Goal: Find specific page/section: Find specific page/section

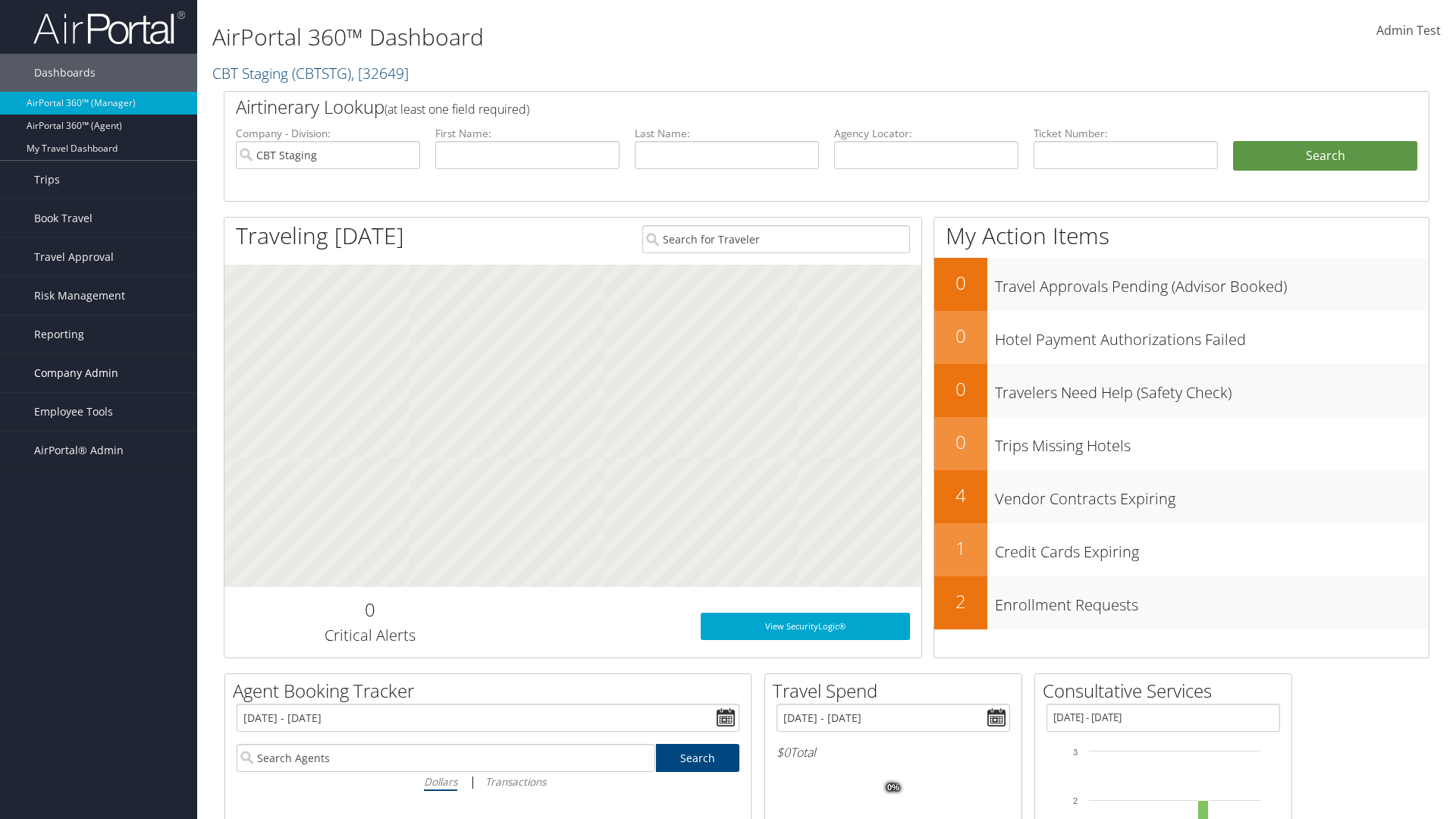
click at [98, 373] on span "Company Admin" at bounding box center [76, 373] width 84 height 38
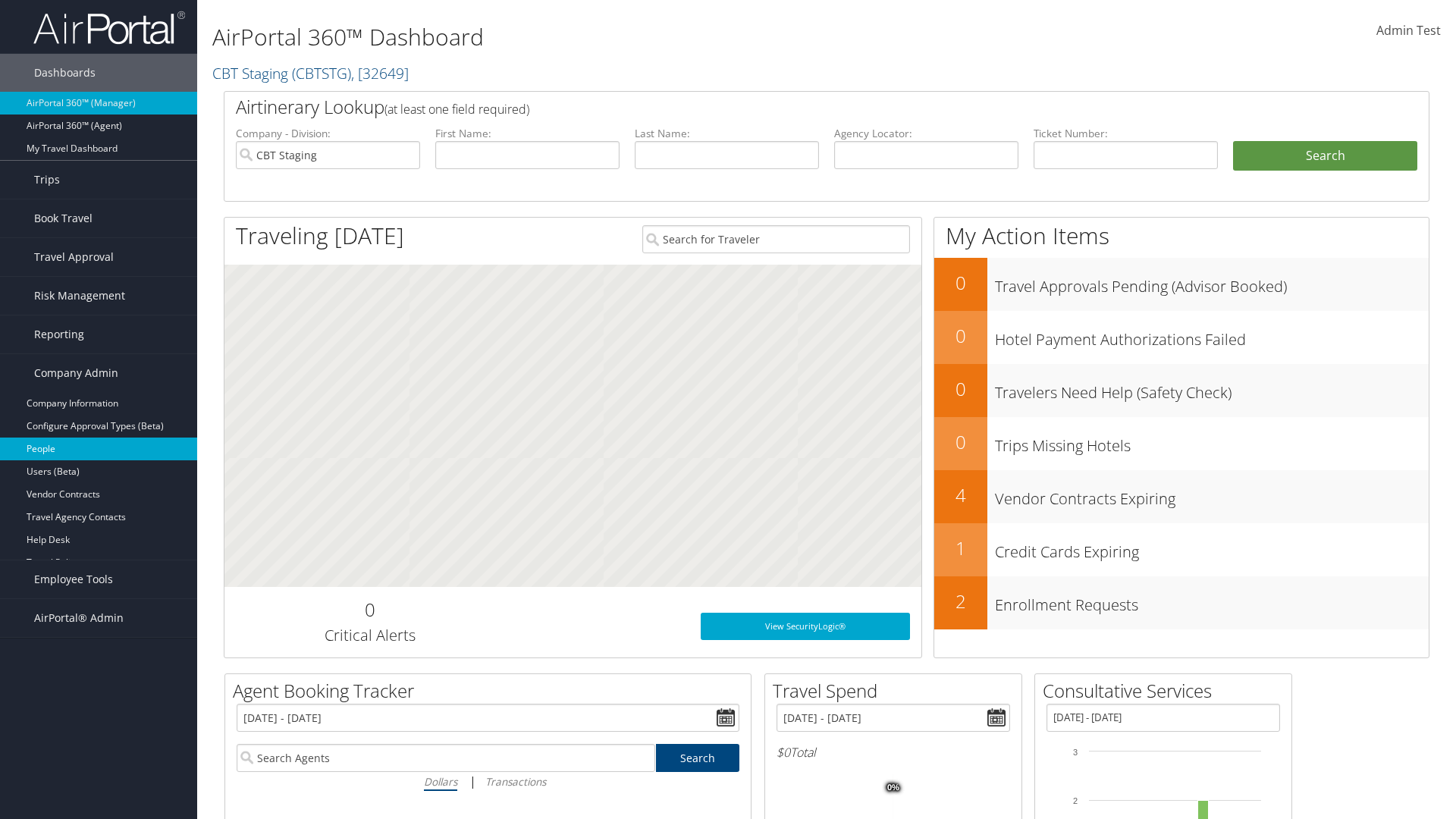
click at [98, 449] on link "People" at bounding box center [98, 449] width 197 height 23
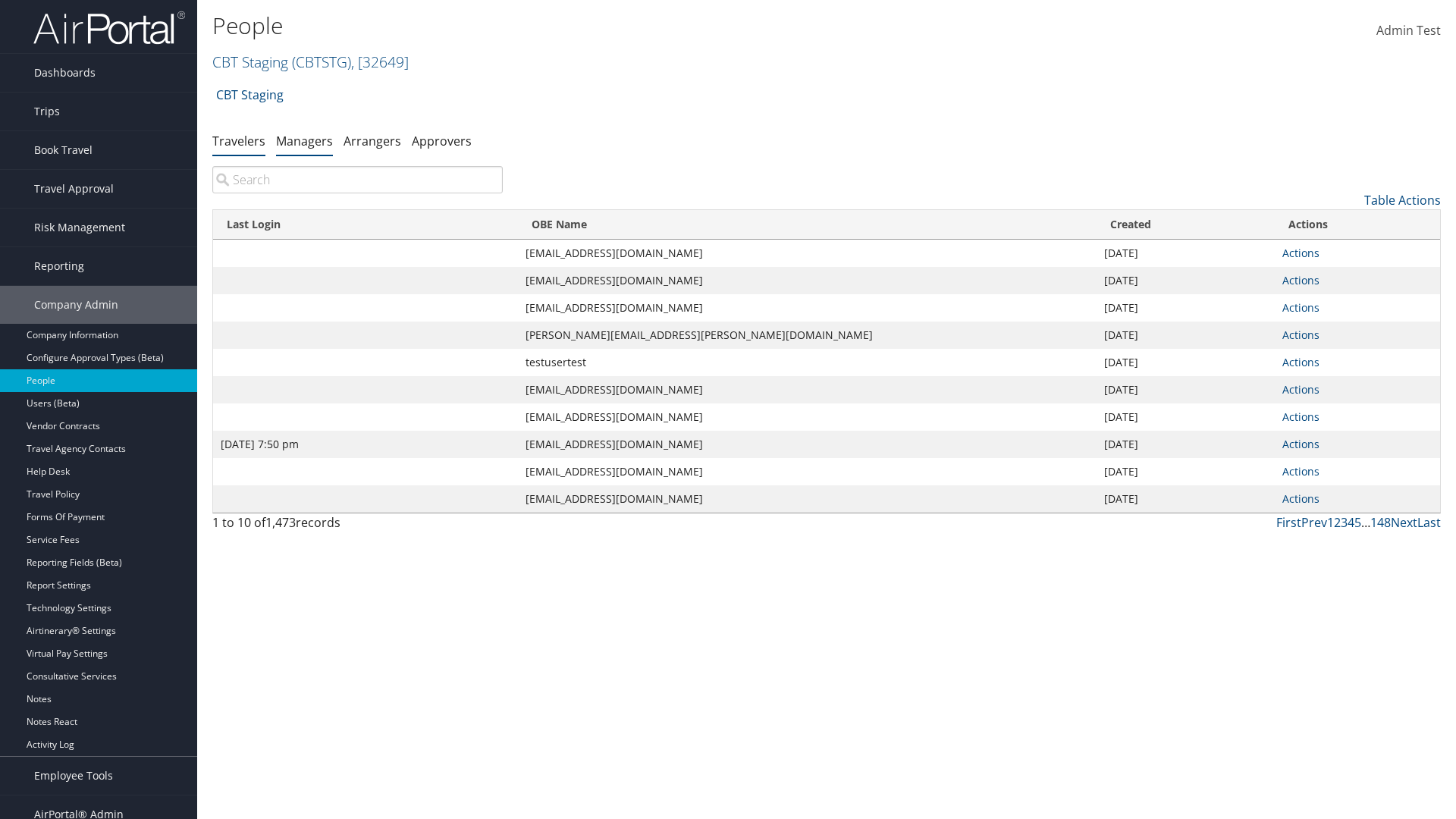
click at [304, 140] on link "Managers" at bounding box center [304, 141] width 57 height 16
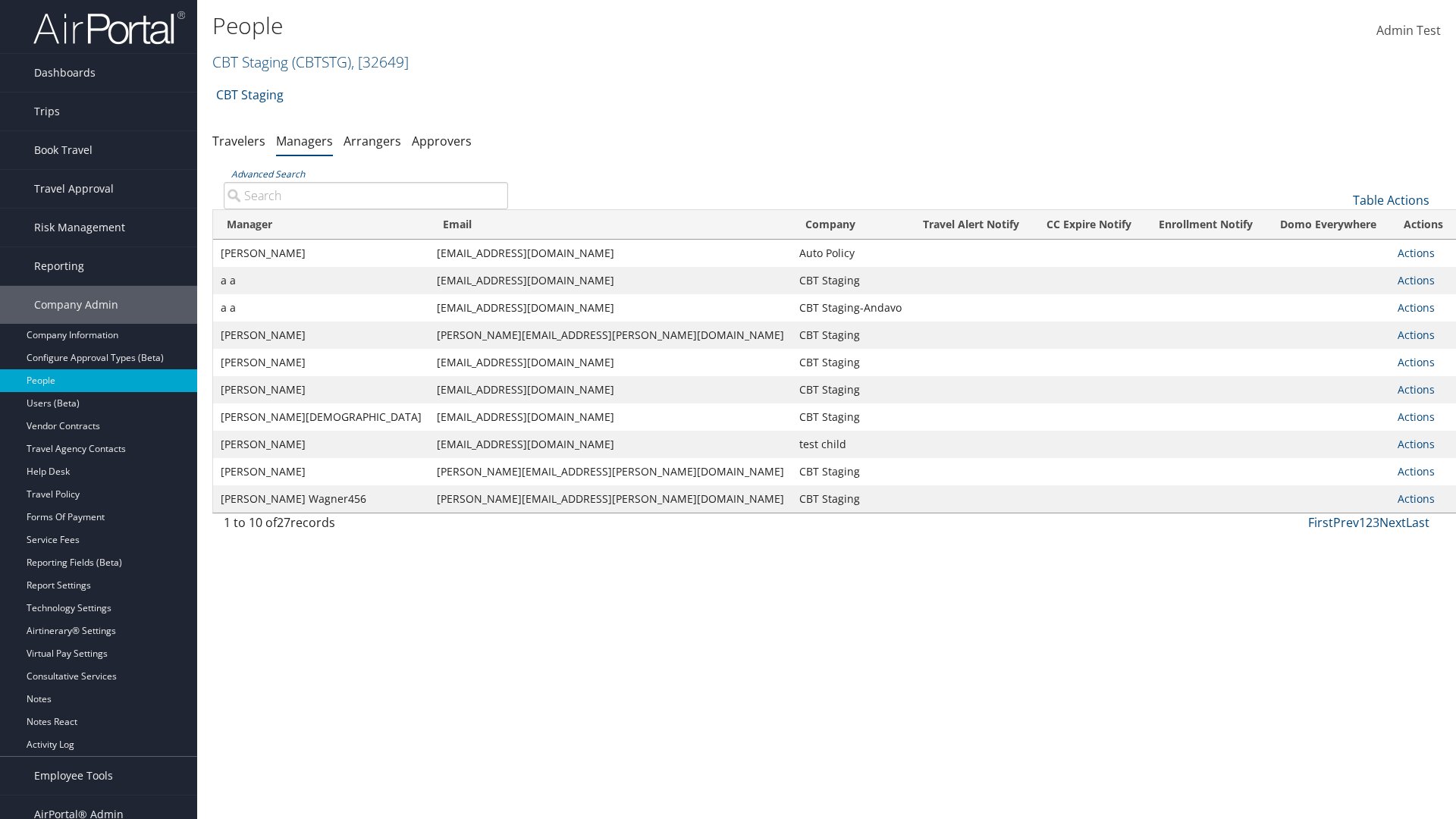
click at [366, 195] on input "Advanced Search" at bounding box center [366, 196] width 284 height 27
type input "Tulio Figarola"
click at [366, 195] on input "Tulio Figarola" at bounding box center [366, 196] width 284 height 27
type input "Non-existing Name"
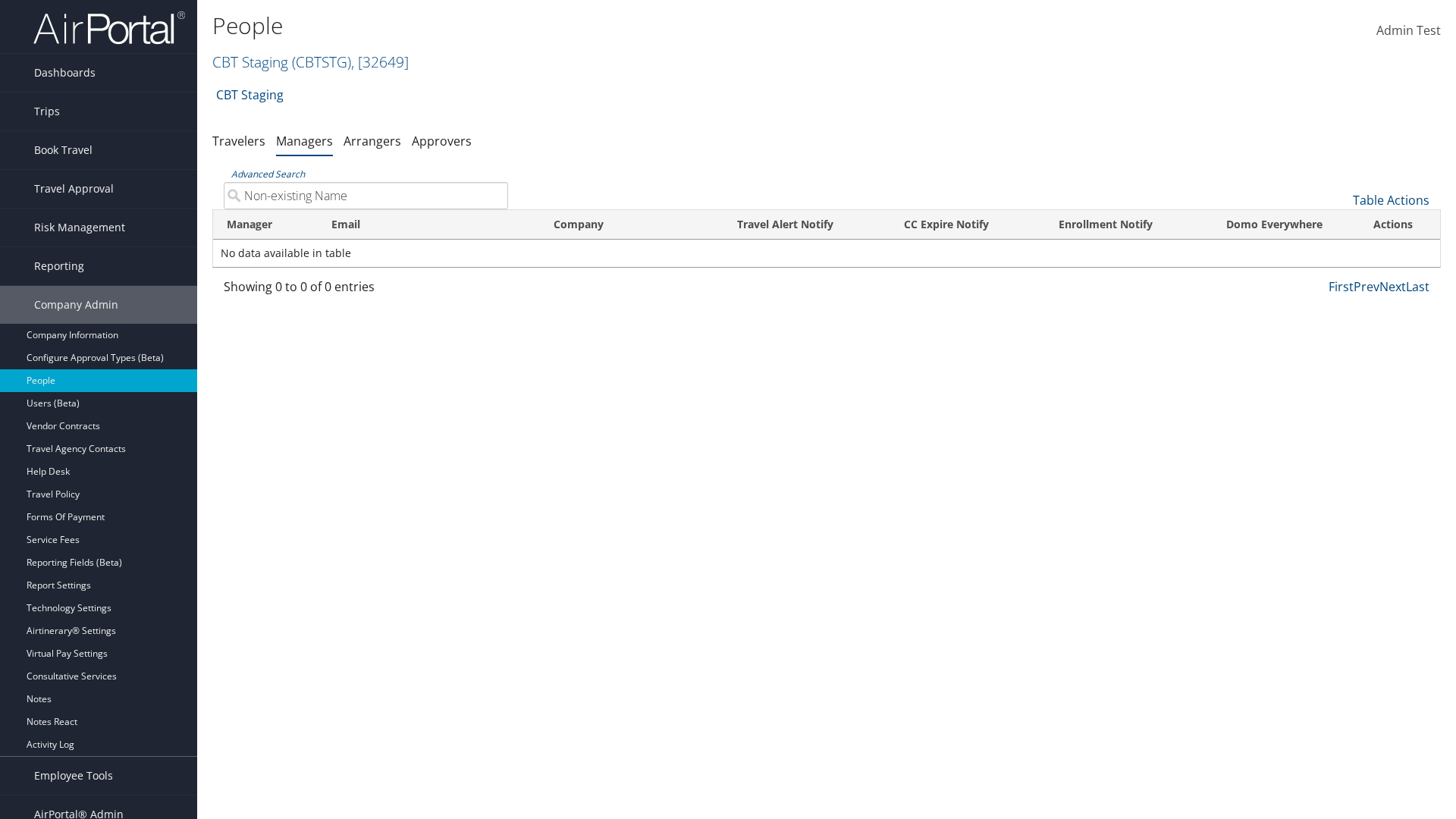
click at [366, 195] on input "Non-existing Name" at bounding box center [366, 196] width 284 height 27
type input "sarah_fig@test1240864.com"
